Goal: Communication & Community: Connect with others

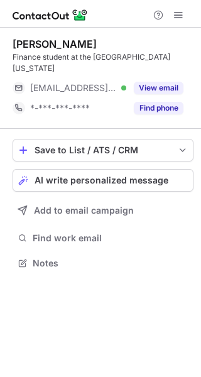
scroll to position [243, 201]
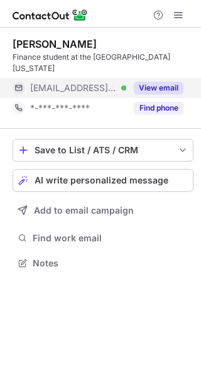
click at [167, 82] on button "View email" at bounding box center [159, 88] width 50 height 13
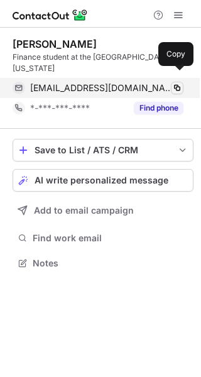
click at [177, 83] on span at bounding box center [177, 88] width 10 height 10
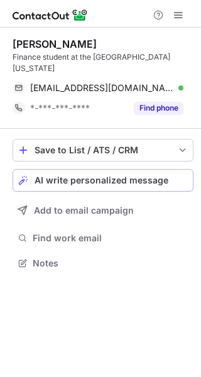
click at [166, 175] on div "AI write personalized message" at bounding box center [111, 180] width 153 height 10
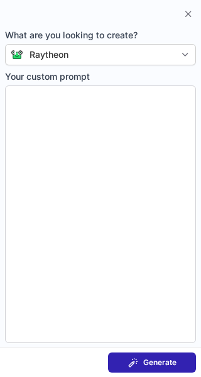
type textarea "**********"
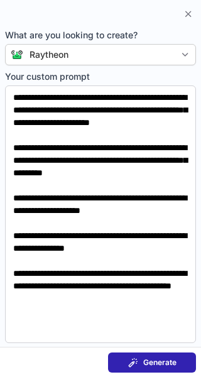
click at [172, 364] on span "Generate" at bounding box center [159, 363] width 33 height 10
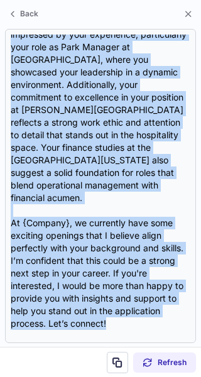
scroll to position [0, 0]
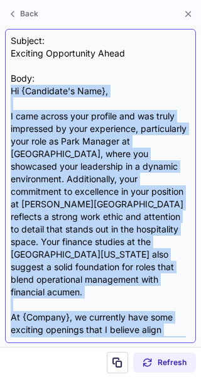
drag, startPoint x: 118, startPoint y: 263, endPoint x: 11, endPoint y: 92, distance: 201.2
click at [11, 92] on div "Subject: Exciting Opportunity Ahead Body: Hi {Candidate's Name}, I came across …" at bounding box center [101, 186] width 180 height 303
copy div "Hi {Candidate's Name}, I came across your profile and was truly impressed by yo…"
